Goal: Navigation & Orientation: Find specific page/section

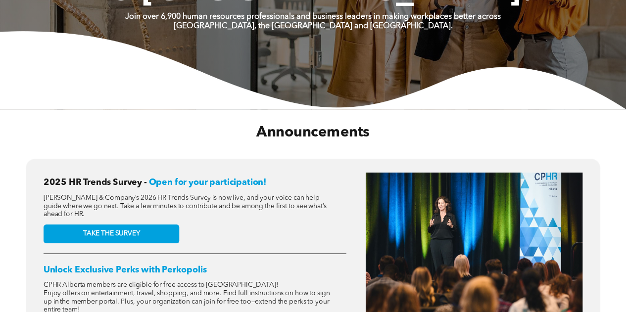
scroll to position [412, 0]
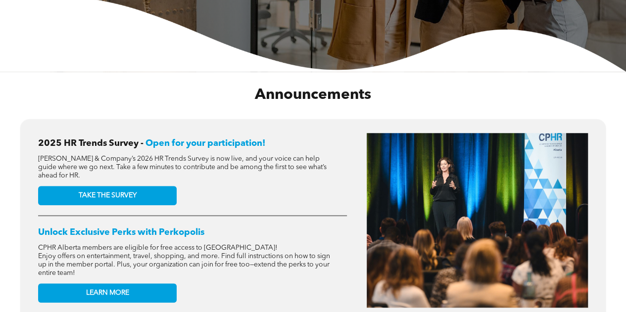
scroll to position [448, 0]
